Goal: Information Seeking & Learning: Learn about a topic

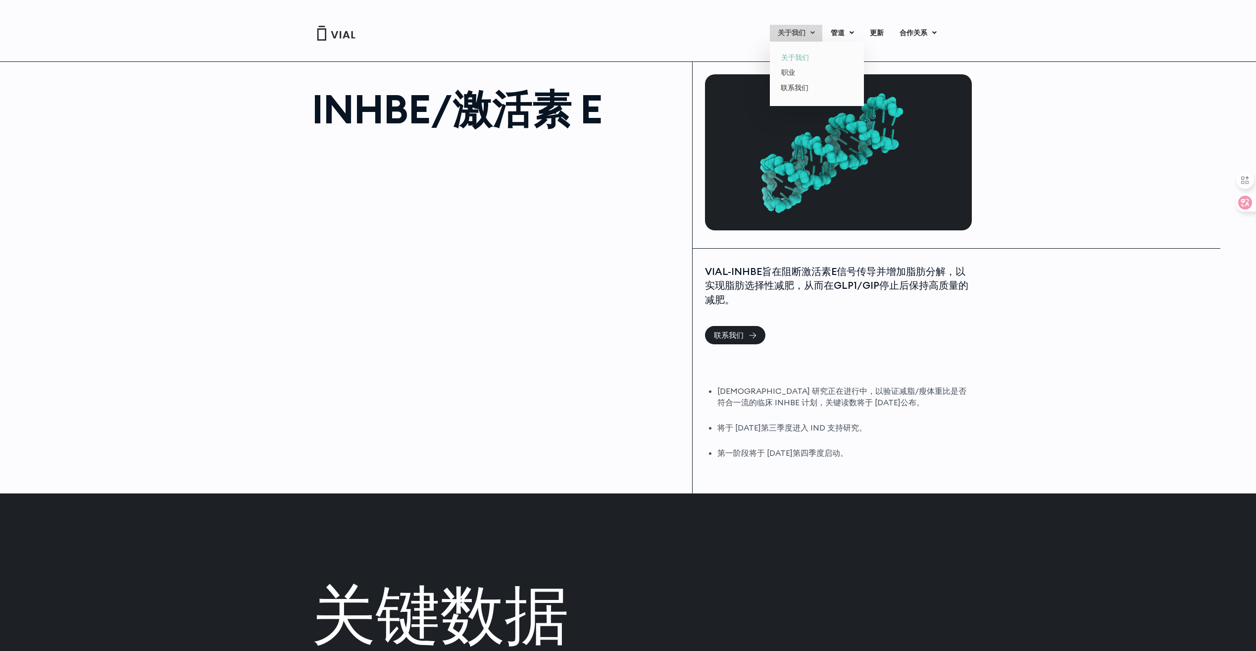
click at [804, 58] on link "关于我们" at bounding box center [817, 57] width 87 height 15
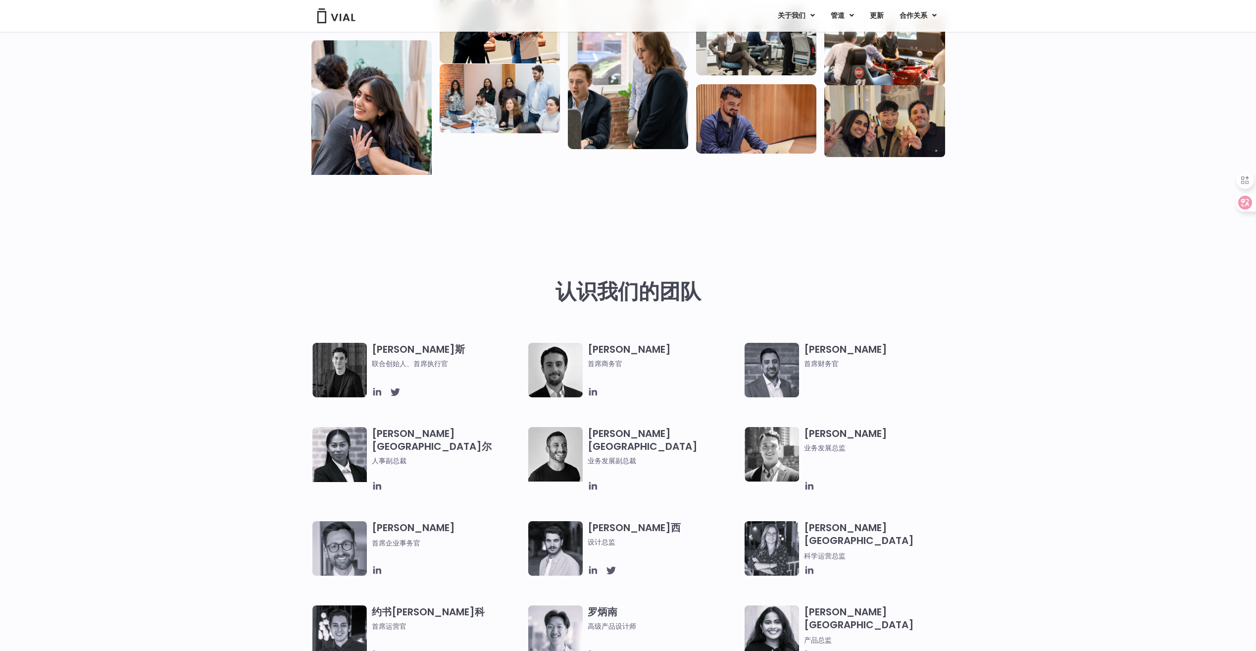
scroll to position [198, 0]
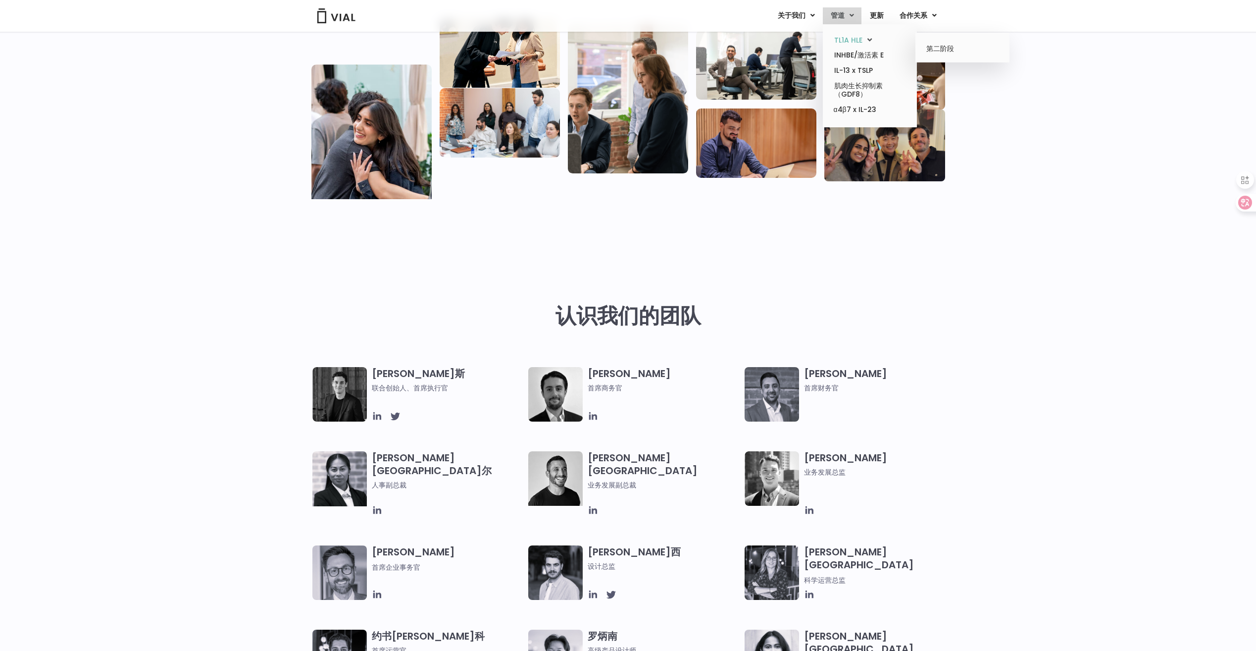
click at [857, 39] on font "TL1A HLE" at bounding box center [848, 40] width 28 height 10
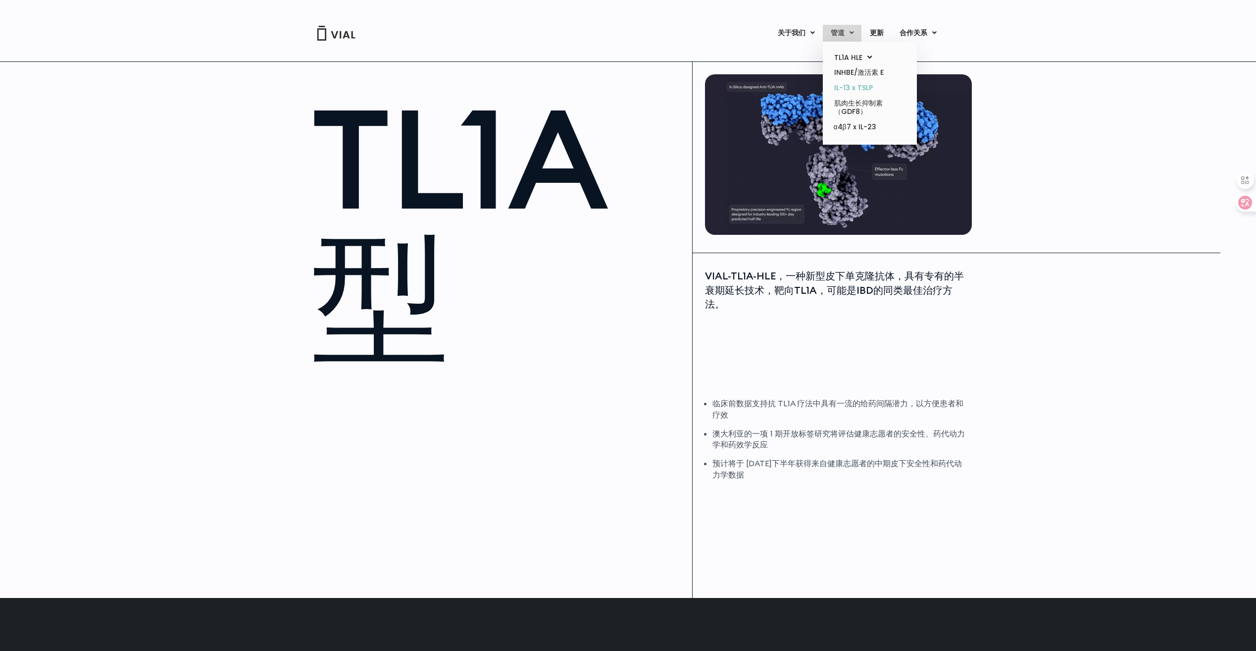
click at [859, 94] on link "IL-13 x TSLP" at bounding box center [870, 87] width 87 height 15
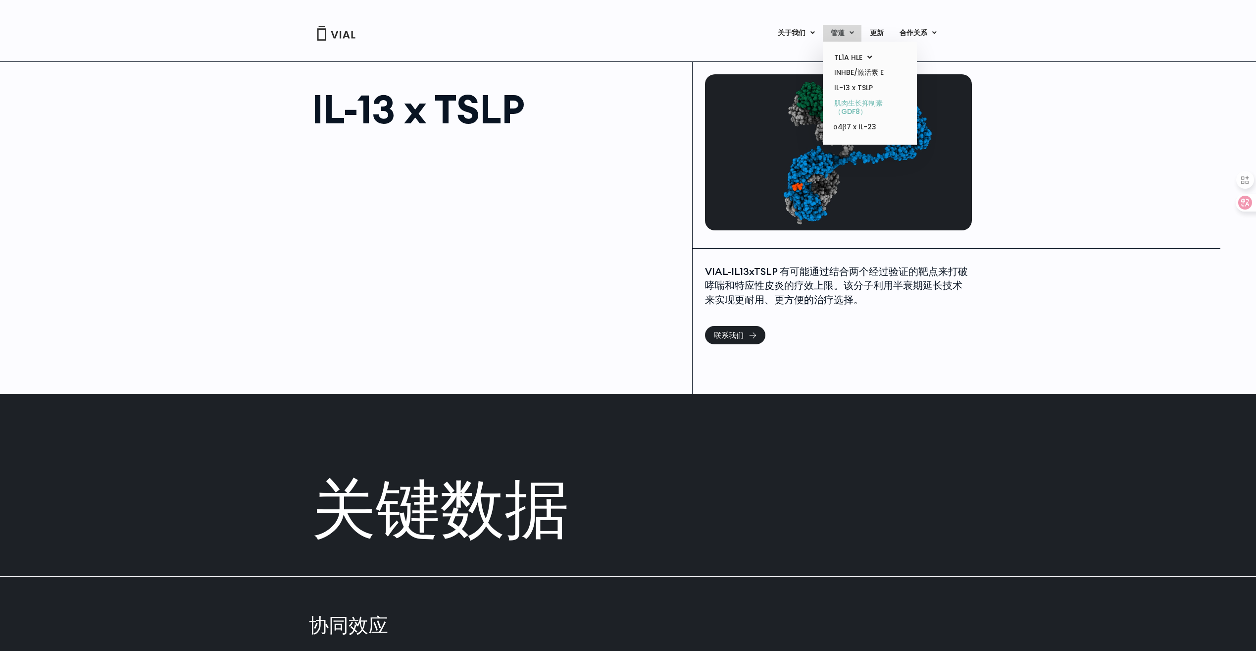
click at [865, 106] on link "肌肉生长抑制素 （GDF8）" at bounding box center [870, 108] width 87 height 24
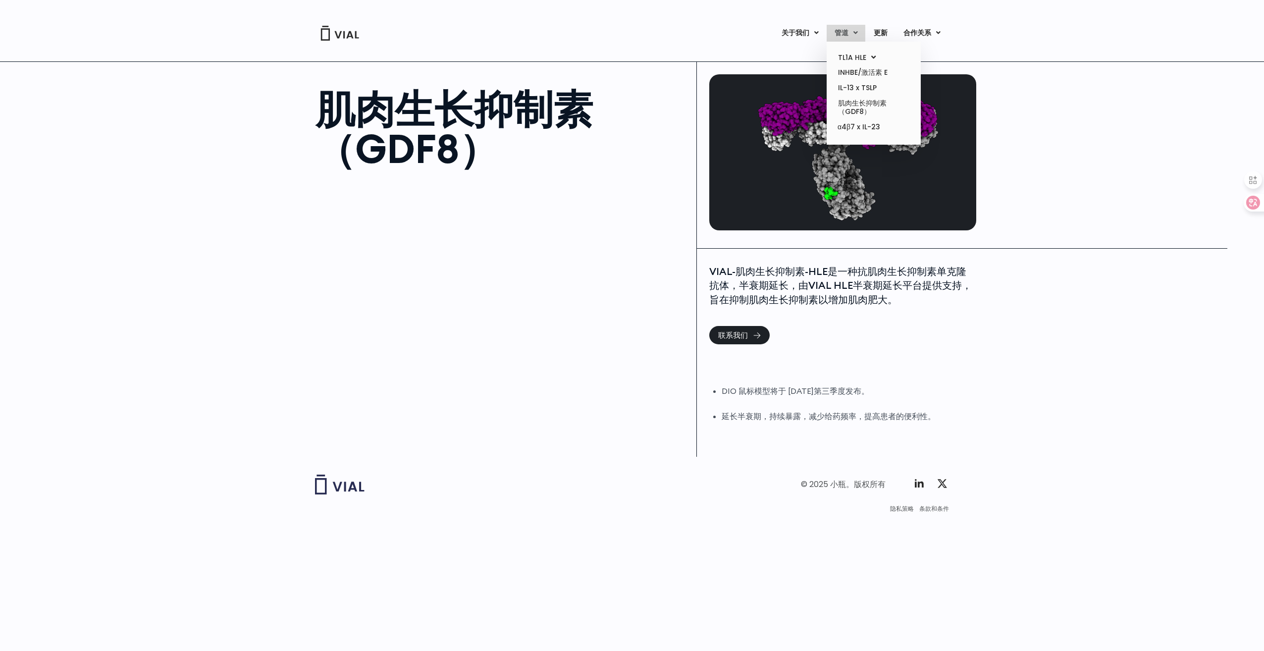
click at [839, 33] on font "管道" at bounding box center [841, 33] width 14 height 10
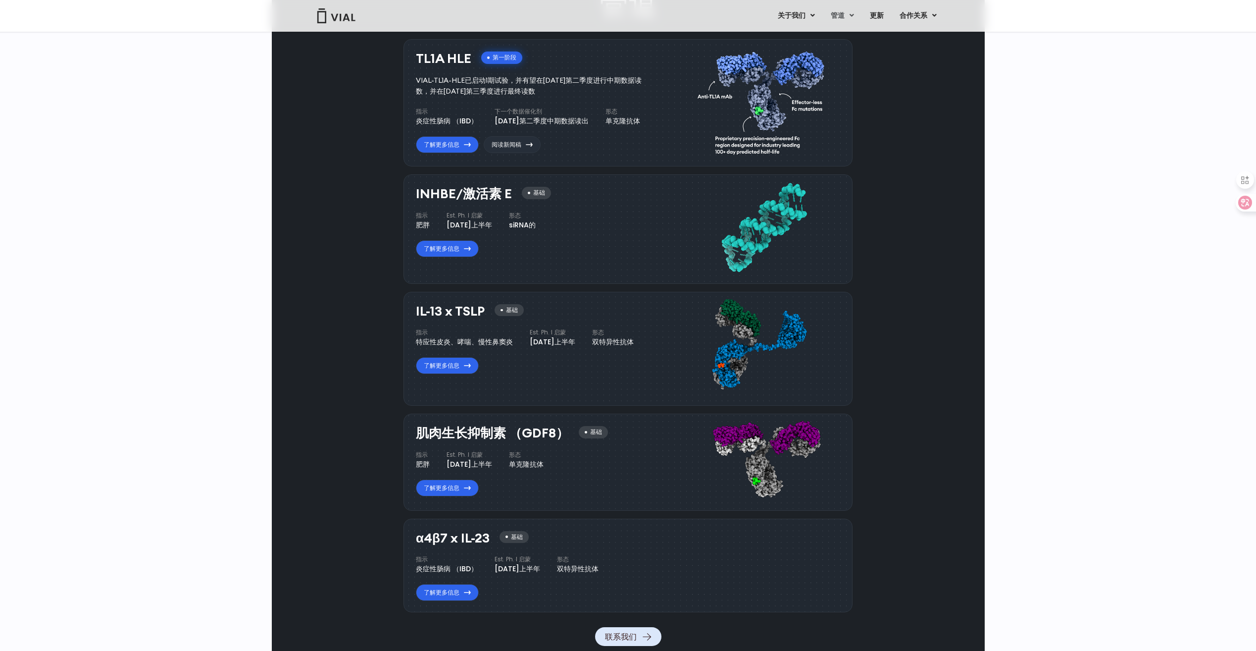
scroll to position [645, 0]
click at [454, 250] on font "了解更多信息" at bounding box center [442, 249] width 36 height 9
